Goal: Check status: Check status

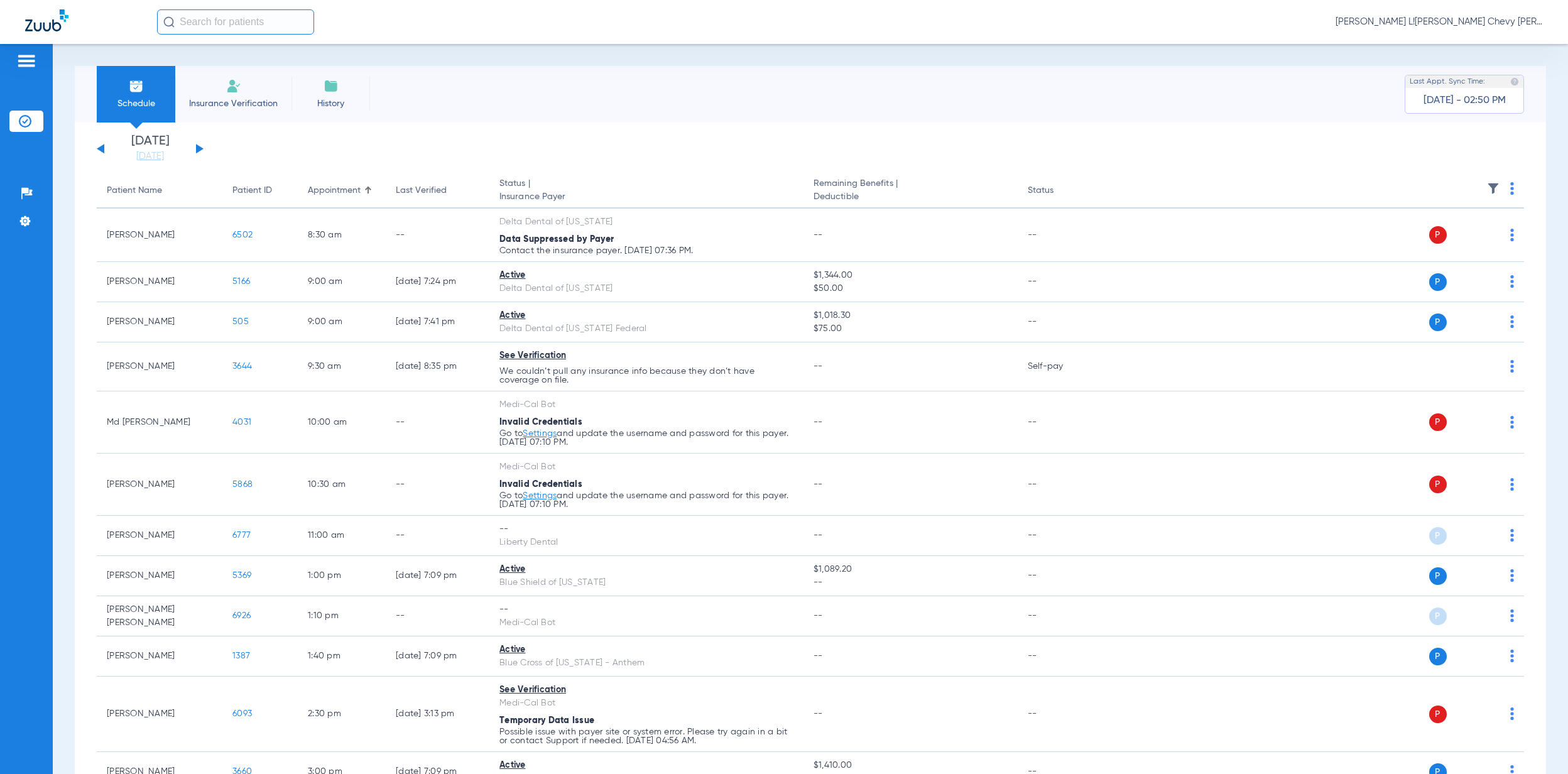
click at [206, 15] on input "text" at bounding box center [235, 22] width 157 height 25
type input "U"
type input "QUIBAN"
click at [187, 63] on span "[PERSON_NAME]" at bounding box center [217, 67] width 103 height 9
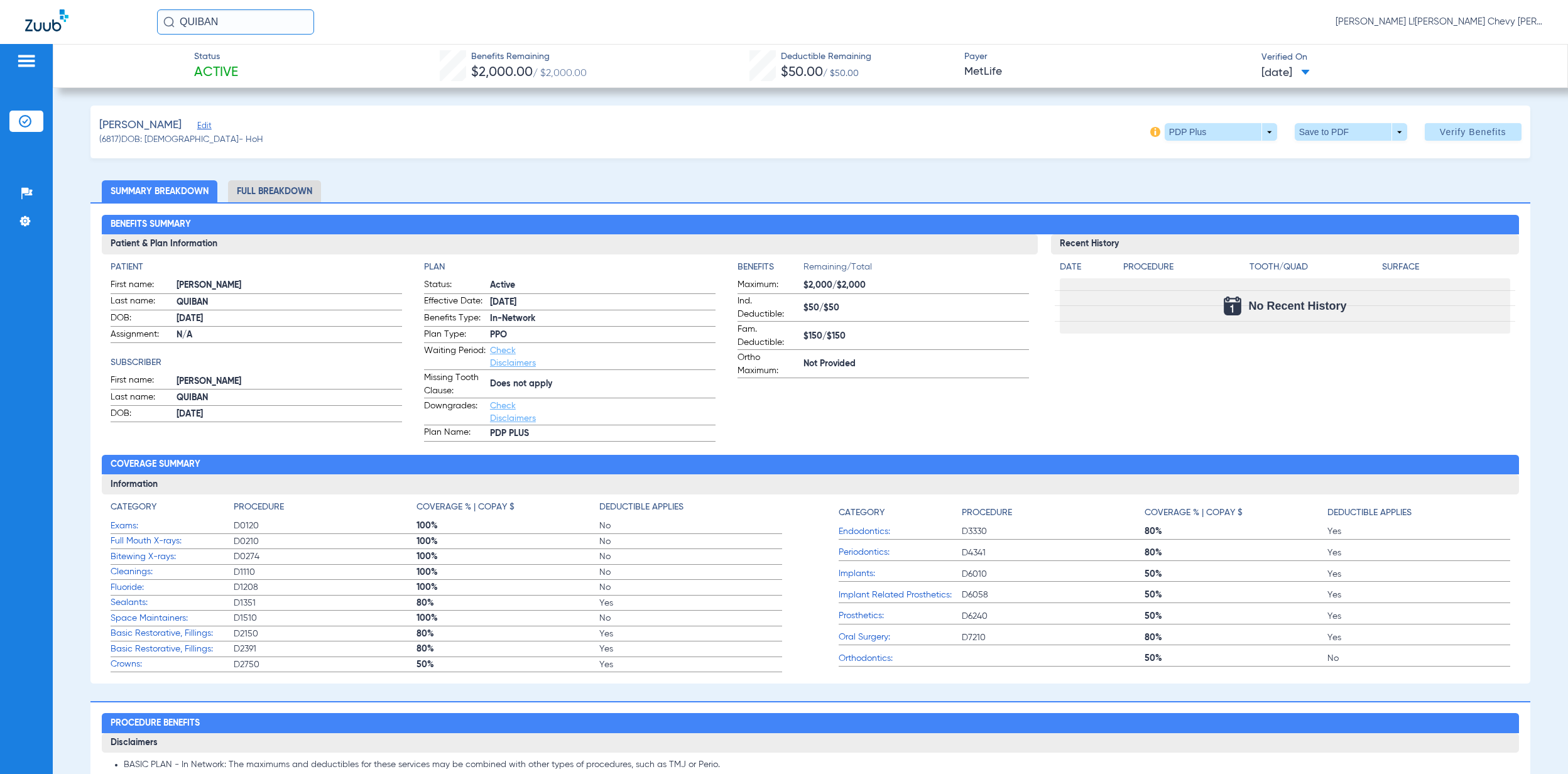
click at [1310, 74] on span at bounding box center [1306, 73] width 9 height 7
click at [1380, 43] on div at bounding box center [784, 387] width 1568 height 774
click at [1440, 134] on span "Verify Benefits" at bounding box center [1474, 132] width 67 height 10
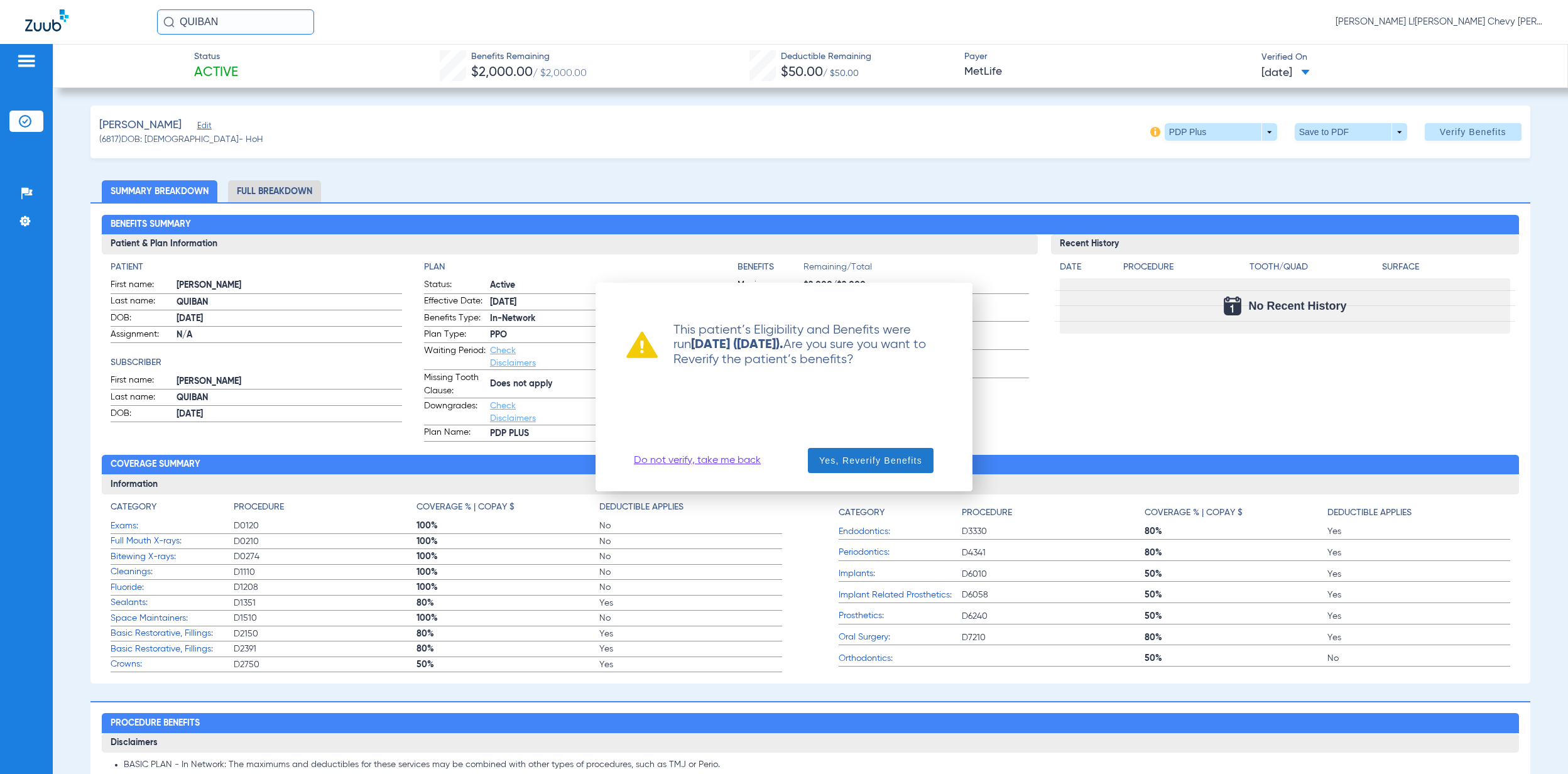
click at [834, 467] on span "Yes, Reverify Benefits" at bounding box center [871, 460] width 103 height 12
